Goal: Navigation & Orientation: Find specific page/section

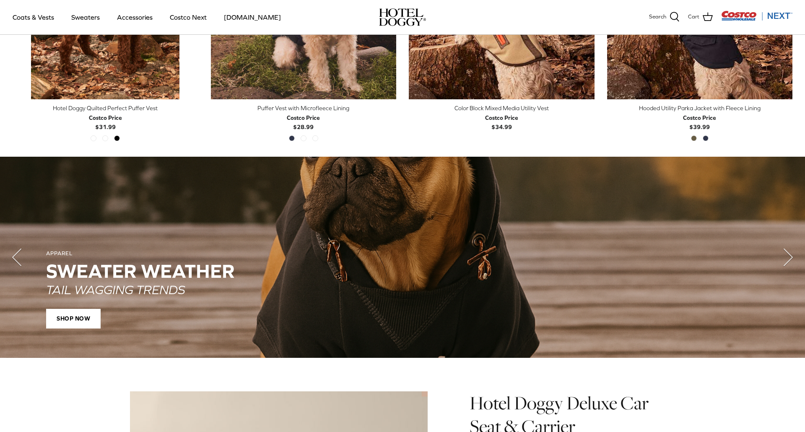
scroll to position [546, 0]
click at [72, 324] on span "SHOP NOW" at bounding box center [73, 319] width 54 height 20
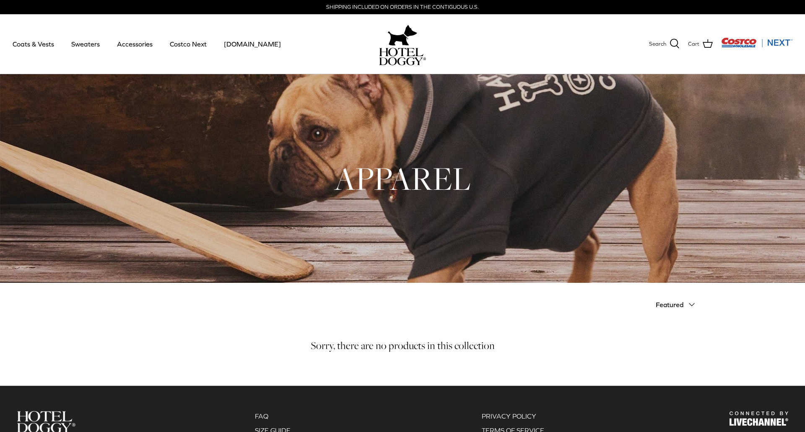
click at [335, 207] on div at bounding box center [402, 178] width 805 height 209
click at [39, 412] on img at bounding box center [46, 421] width 59 height 21
click at [409, 52] on img at bounding box center [402, 57] width 47 height 18
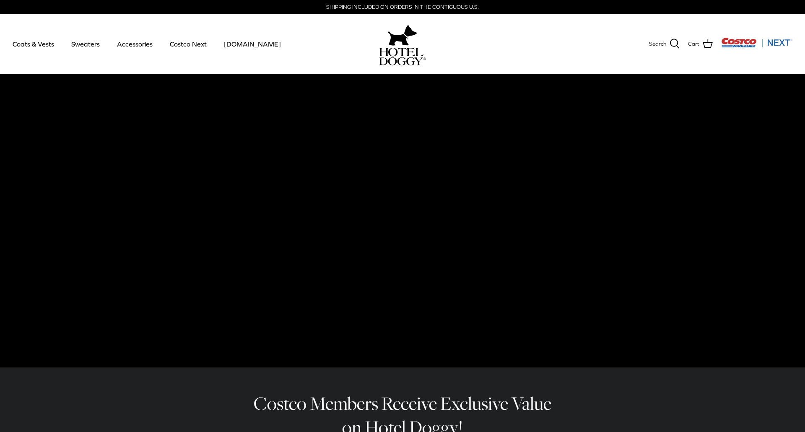
click at [310, 143] on video at bounding box center [402, 220] width 805 height 293
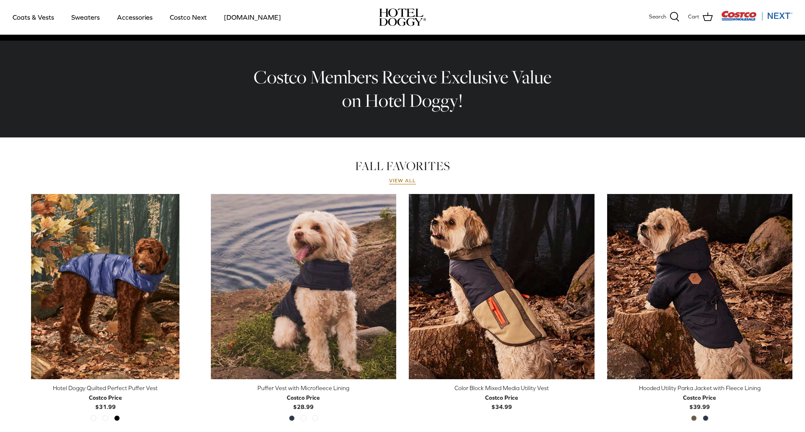
scroll to position [271, 0]
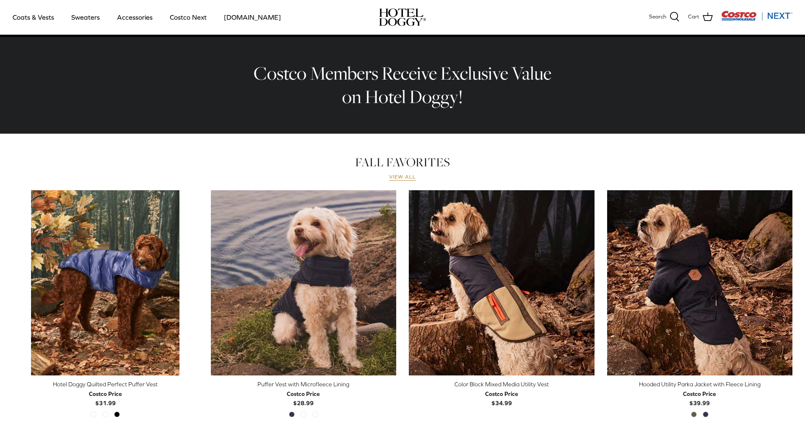
click at [393, 178] on link "View all" at bounding box center [402, 177] width 27 height 7
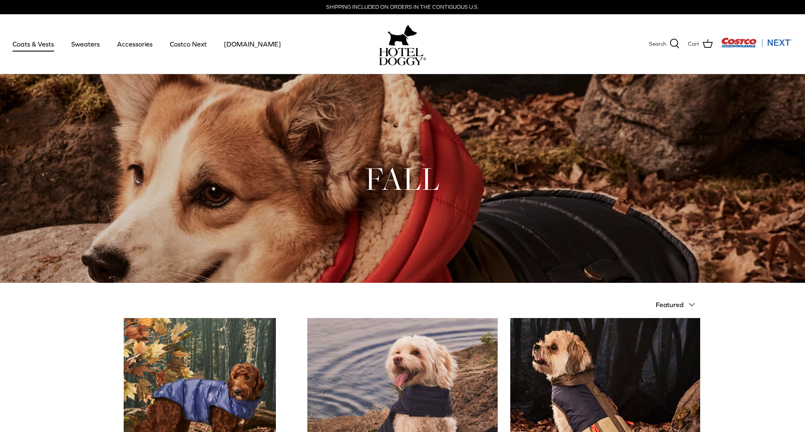
click at [42, 46] on link "Coats & Vests" at bounding box center [33, 44] width 57 height 28
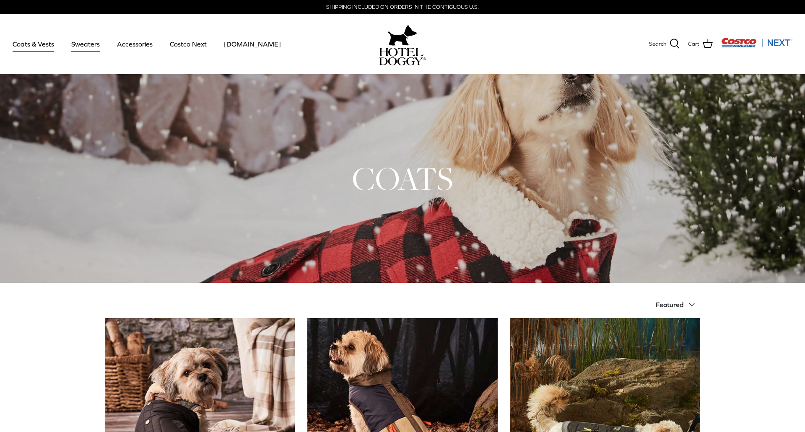
click at [88, 43] on link "Sweaters" at bounding box center [86, 44] width 44 height 28
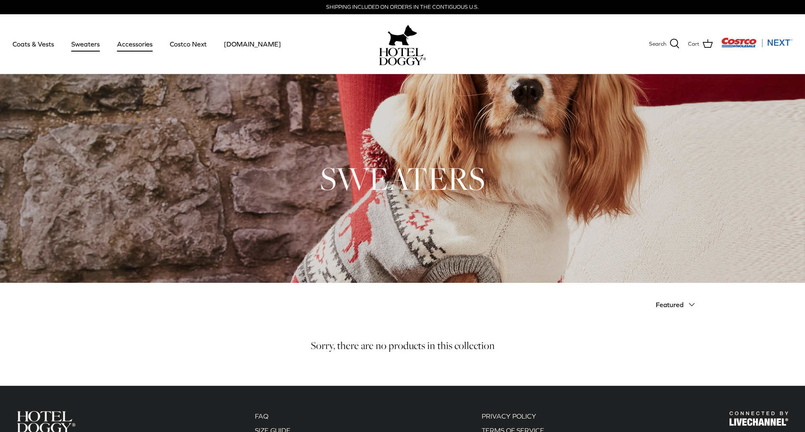
click at [122, 44] on link "Accessories" at bounding box center [134, 44] width 51 height 28
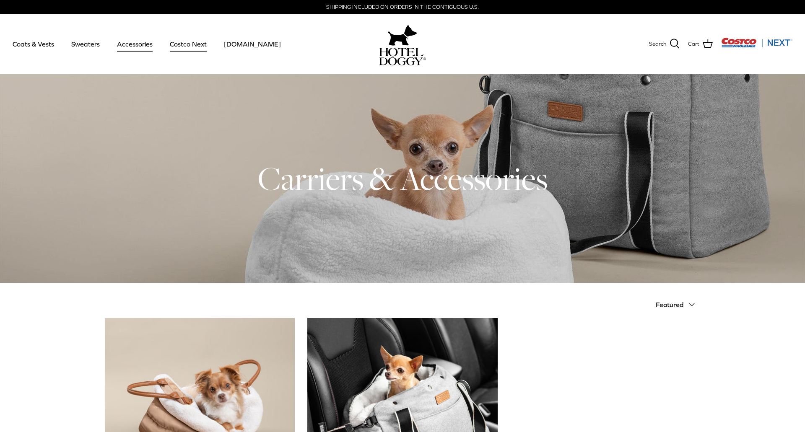
click at [193, 43] on link "Costco Next" at bounding box center [188, 44] width 52 height 28
